Goal: Information Seeking & Learning: Learn about a topic

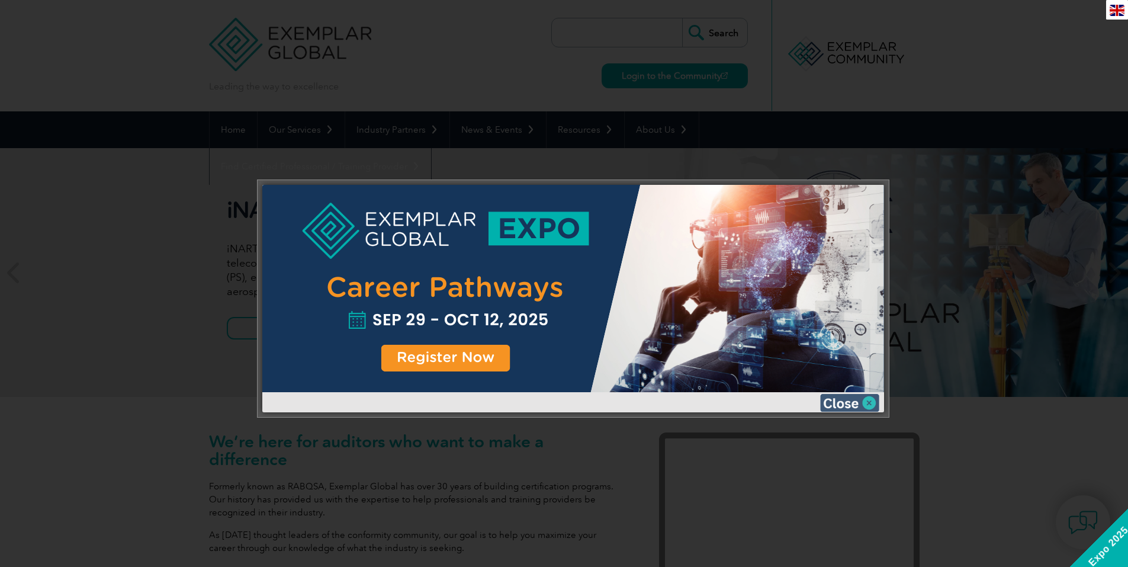
click at [851, 401] on img at bounding box center [849, 403] width 59 height 18
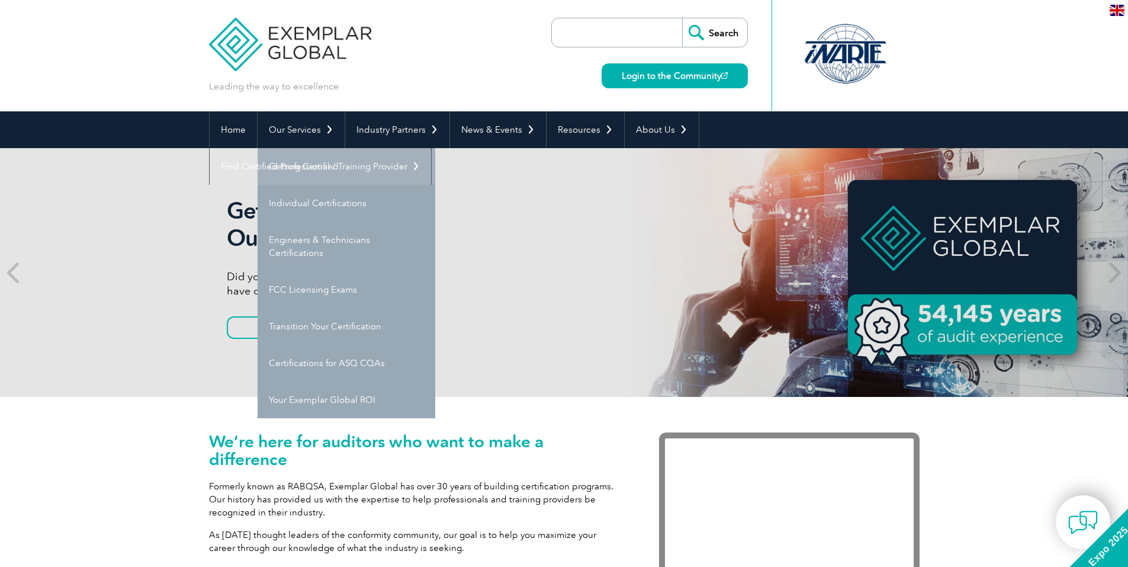
click at [309, 168] on link "Getting Certified" at bounding box center [347, 166] width 178 height 37
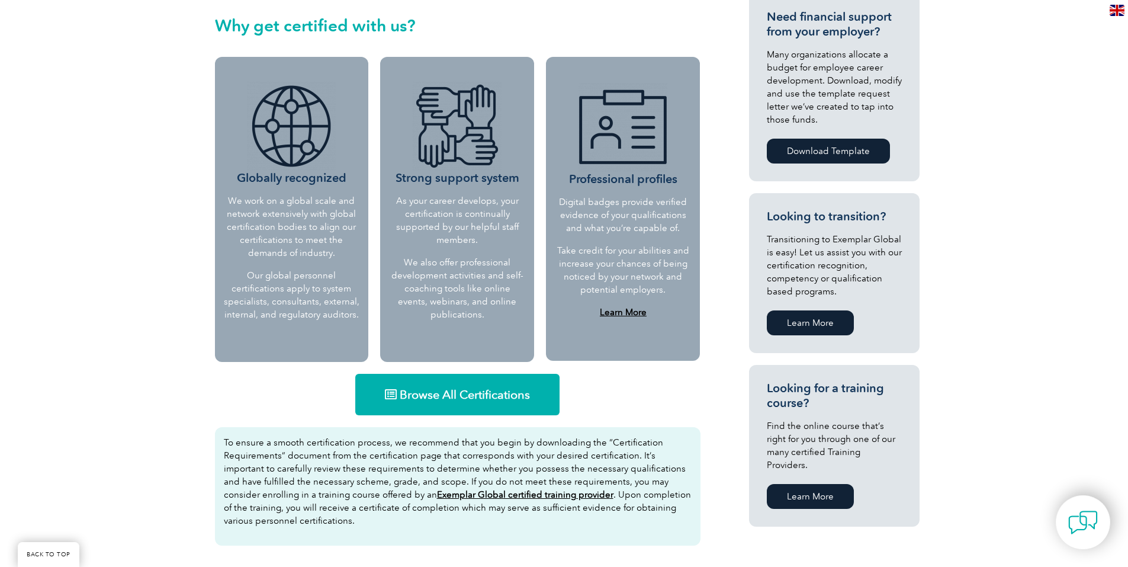
scroll to position [474, 0]
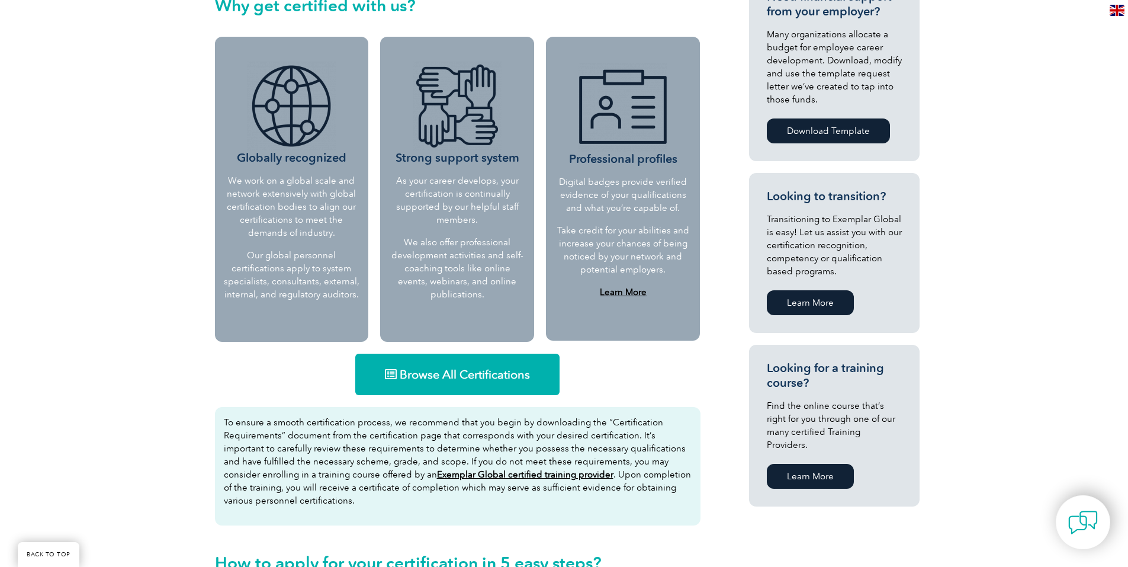
click at [451, 372] on span "Browse All Certifications" at bounding box center [465, 374] width 130 height 12
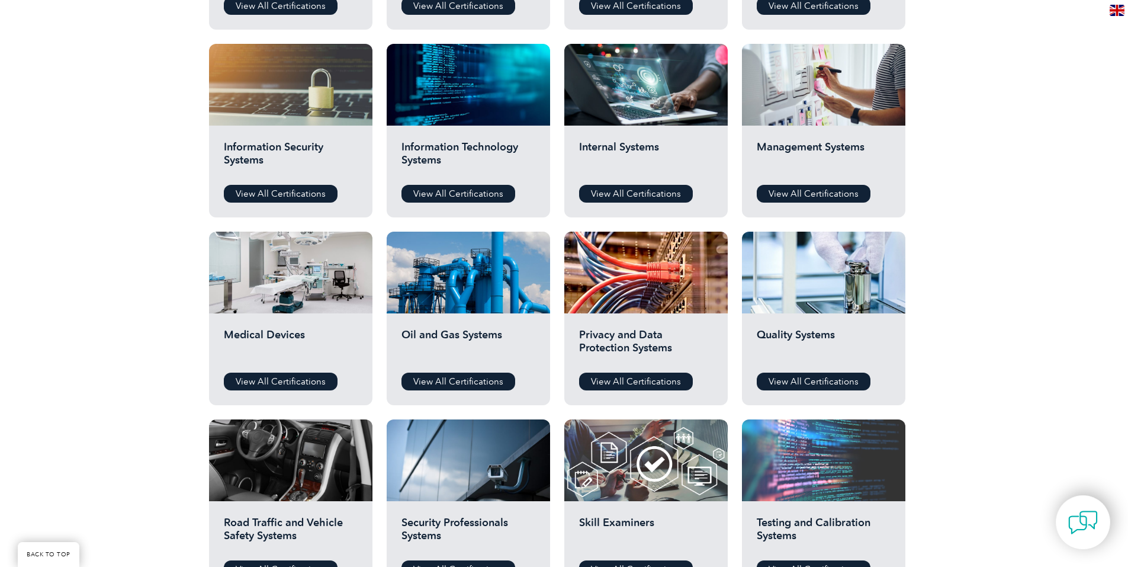
scroll to position [592, 0]
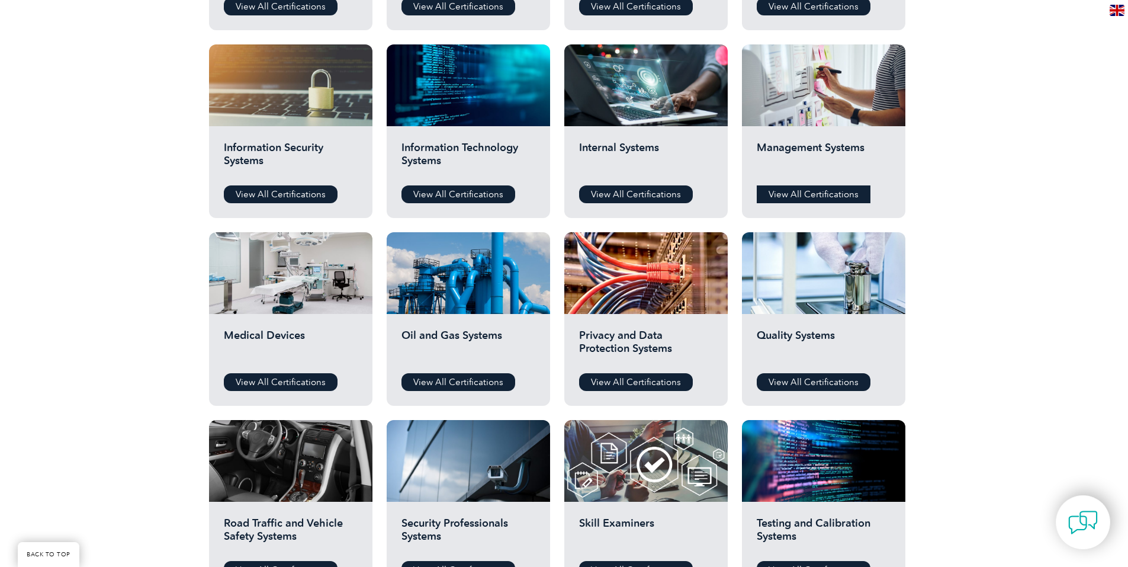
click at [820, 195] on link "View All Certifications" at bounding box center [814, 194] width 114 height 18
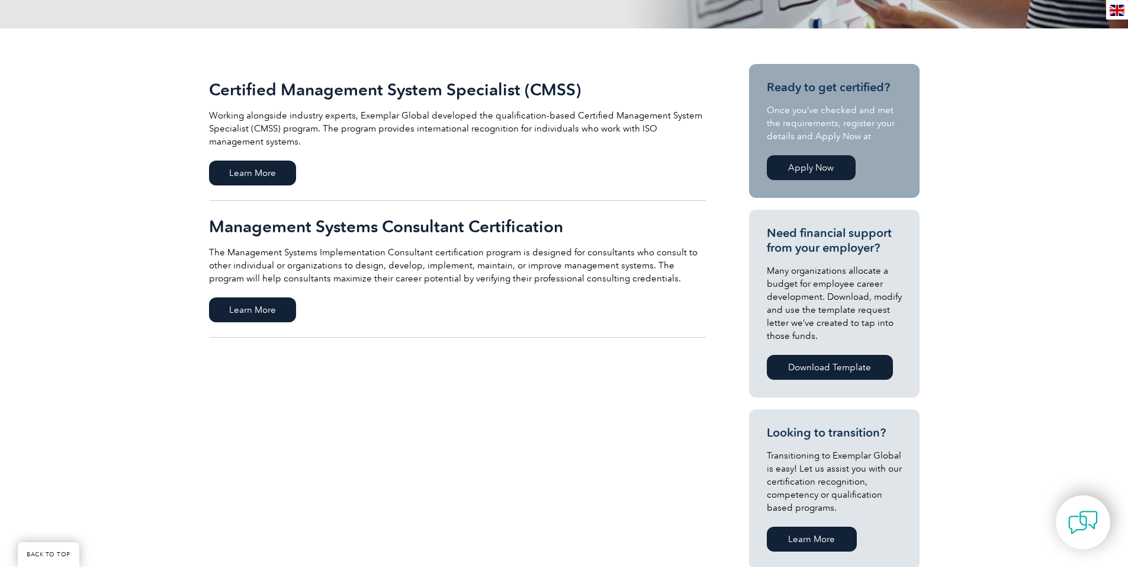
scroll to position [237, 0]
click at [253, 306] on span "Learn More" at bounding box center [252, 310] width 87 height 25
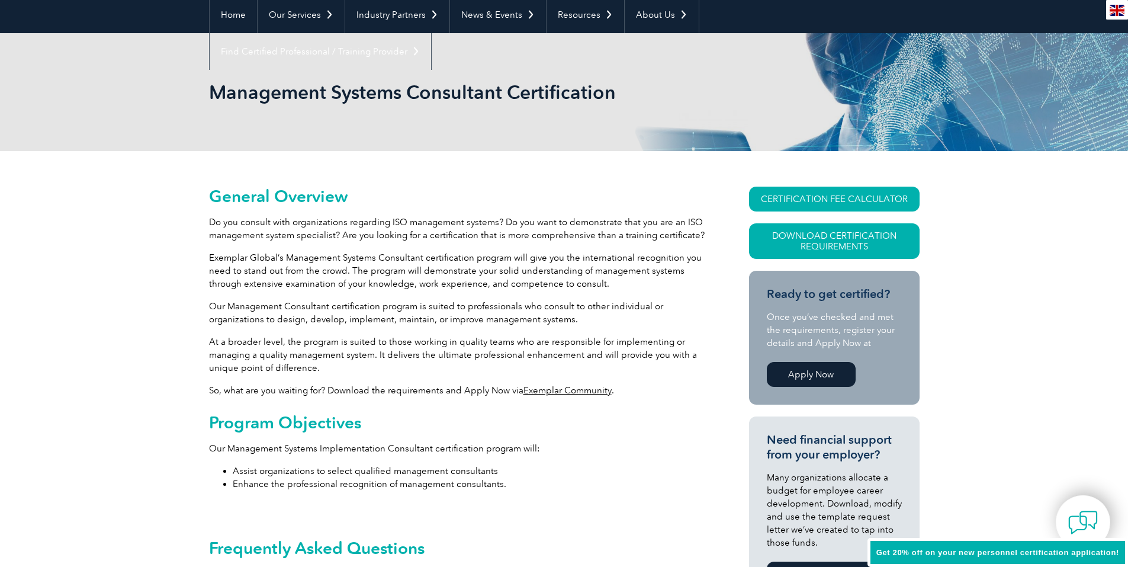
scroll to position [118, 0]
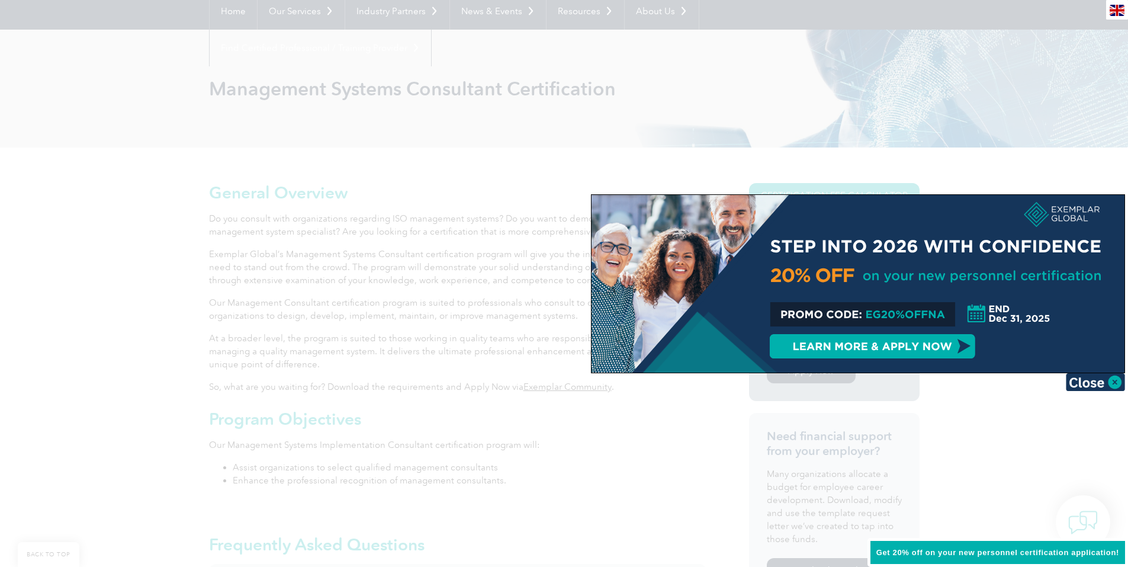
drag, startPoint x: 866, startPoint y: 315, endPoint x: 939, endPoint y: 316, distance: 72.8
click at [939, 316] on div at bounding box center [858, 284] width 533 height 178
